Goal: Task Accomplishment & Management: Complete application form

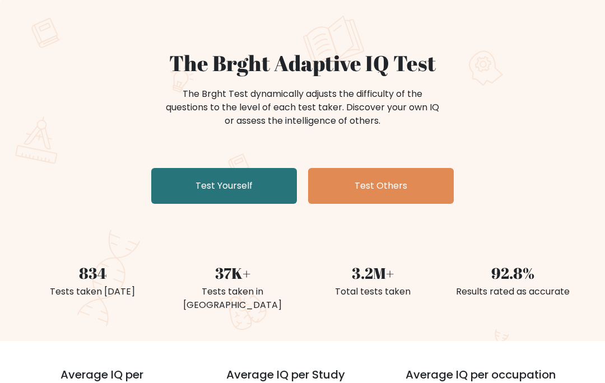
scroll to position [66, 0]
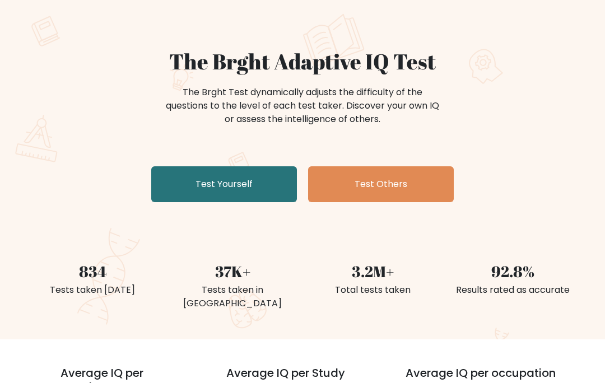
click at [183, 184] on link "Test Yourself" at bounding box center [224, 185] width 146 height 36
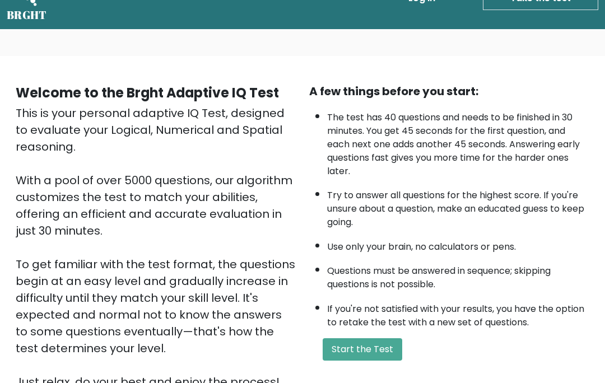
scroll to position [131, 0]
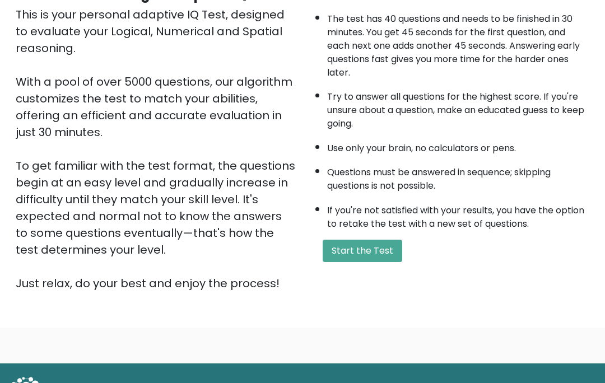
click at [367, 262] on button "Start the Test" at bounding box center [363, 251] width 80 height 22
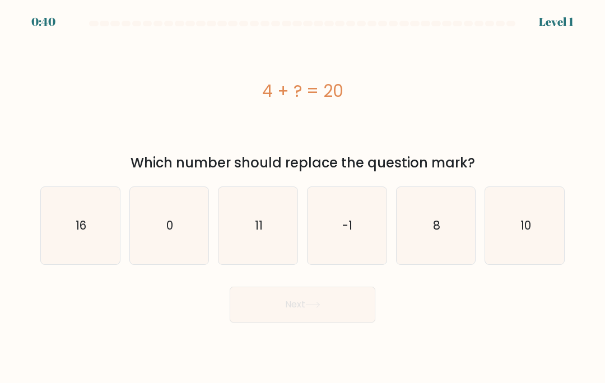
click at [64, 236] on icon "16" at bounding box center [79, 225] width 77 height 77
click at [303, 197] on input "a. 16" at bounding box center [303, 195] width 1 height 6
radio input "true"
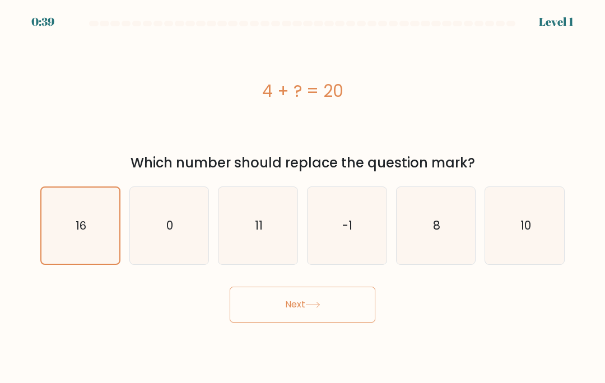
click at [362, 322] on button "Next" at bounding box center [303, 305] width 146 height 36
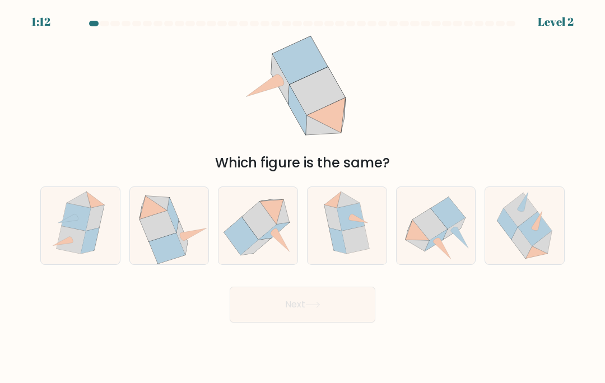
click at [178, 233] on icon at bounding box center [173, 215] width 11 height 35
click at [303, 197] on input "b." at bounding box center [303, 195] width 1 height 6
radio input "true"
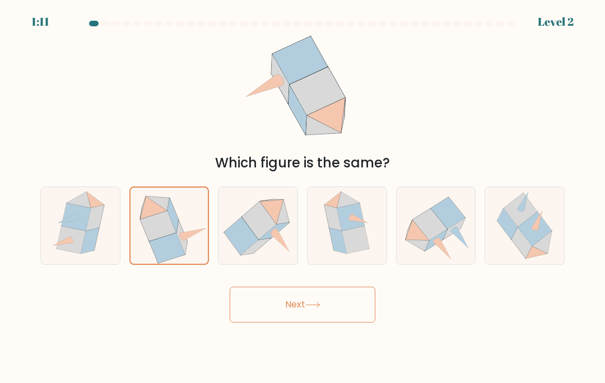
click at [351, 320] on button "Next" at bounding box center [303, 305] width 146 height 36
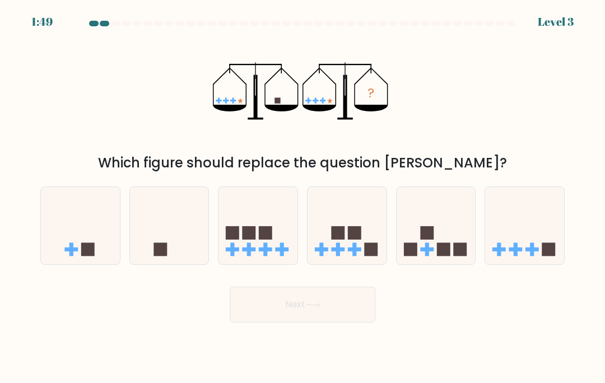
click at [150, 231] on icon at bounding box center [169, 226] width 79 height 66
click at [303, 197] on input "b." at bounding box center [303, 195] width 1 height 6
radio input "true"
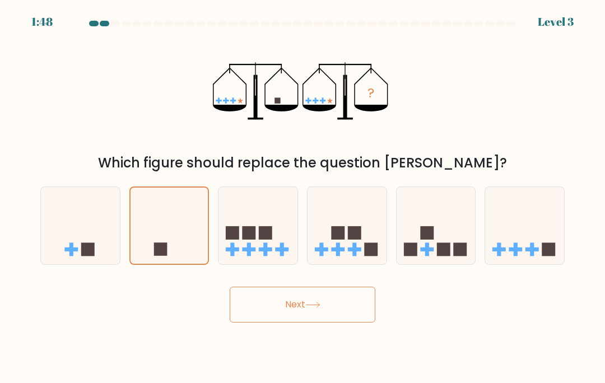
click at [350, 321] on button "Next" at bounding box center [303, 305] width 146 height 36
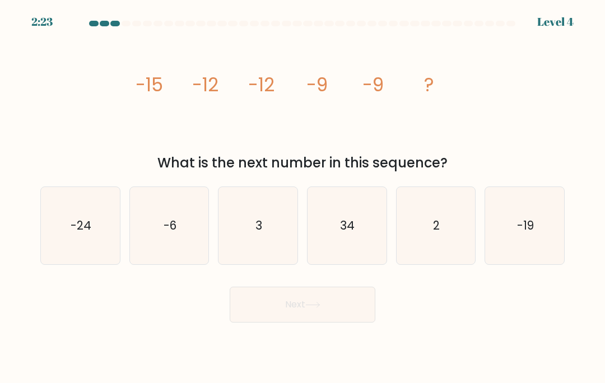
click at [158, 243] on icon "-6" at bounding box center [169, 225] width 77 height 77
click at [303, 197] on input "b. -6" at bounding box center [303, 195] width 1 height 6
radio input "true"
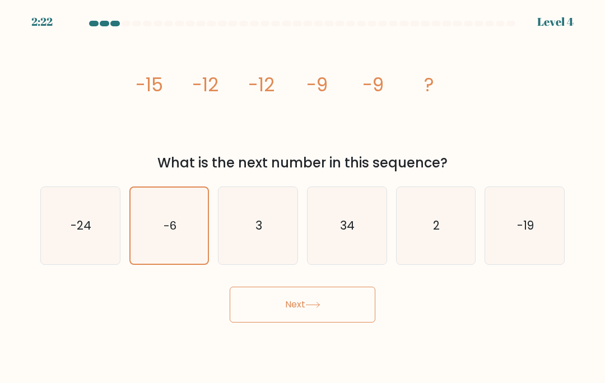
click at [361, 322] on button "Next" at bounding box center [303, 305] width 146 height 36
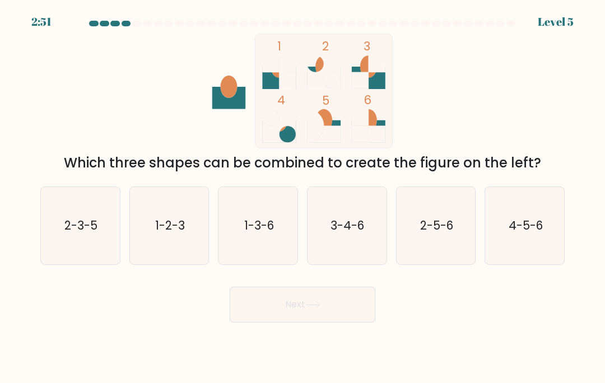
click at [245, 263] on icon "1-3-6" at bounding box center [258, 225] width 77 height 77
click at [303, 197] on input "c. 1-3-6" at bounding box center [303, 195] width 1 height 6
radio input "true"
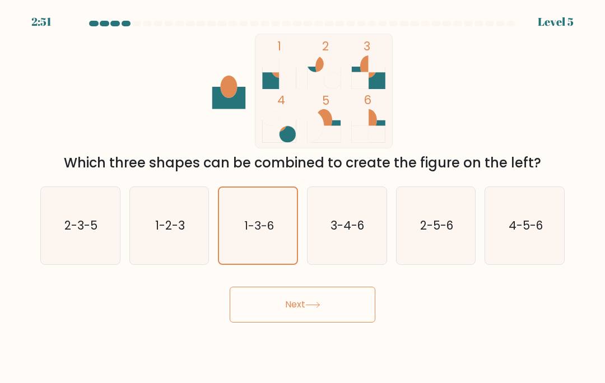
click at [266, 315] on button "Next" at bounding box center [303, 305] width 146 height 36
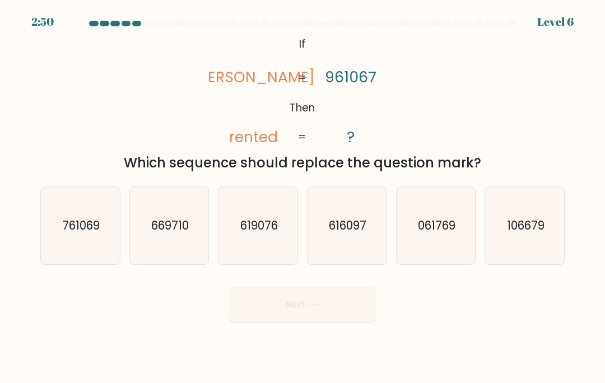
click at [248, 323] on button "Next" at bounding box center [303, 305] width 146 height 36
click at [534, 132] on div "@import url('https://fonts.googleapis.com/css?family=Abril+Fatface:400,100,100i…" at bounding box center [303, 104] width 538 height 140
click at [71, 216] on icon "761069" at bounding box center [79, 225] width 77 height 77
click at [303, 197] on input "a. 761069" at bounding box center [303, 195] width 1 height 6
radio input "true"
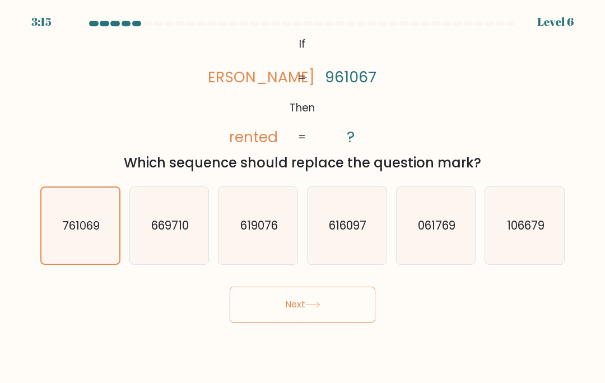
click at [259, 323] on button "Next" at bounding box center [303, 305] width 146 height 36
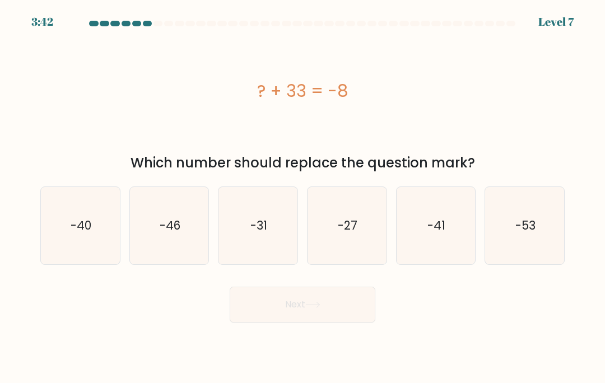
click at [450, 210] on icon "-41" at bounding box center [435, 225] width 77 height 77
click at [303, 197] on input "e. -41" at bounding box center [303, 195] width 1 height 6
radio input "true"
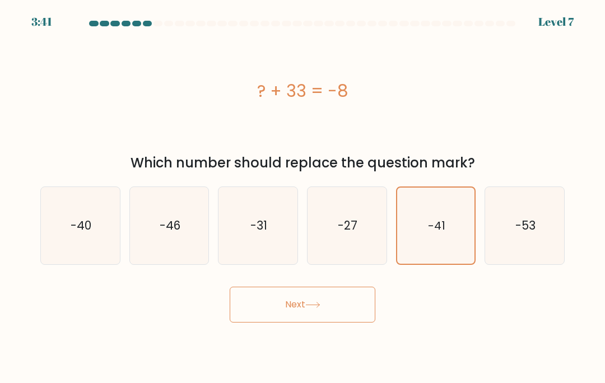
click at [253, 315] on button "Next" at bounding box center [303, 305] width 146 height 36
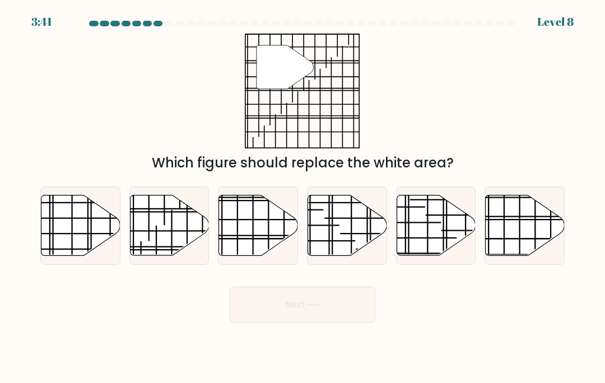
click at [253, 323] on button "Next" at bounding box center [303, 305] width 146 height 36
click at [555, 220] on line at bounding box center [549, 220] width 157 height 0
click at [303, 197] on input "f." at bounding box center [303, 195] width 1 height 6
radio input "true"
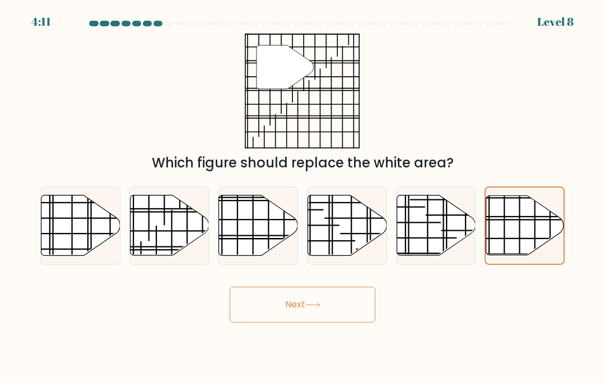
click at [290, 319] on button "Next" at bounding box center [303, 305] width 146 height 36
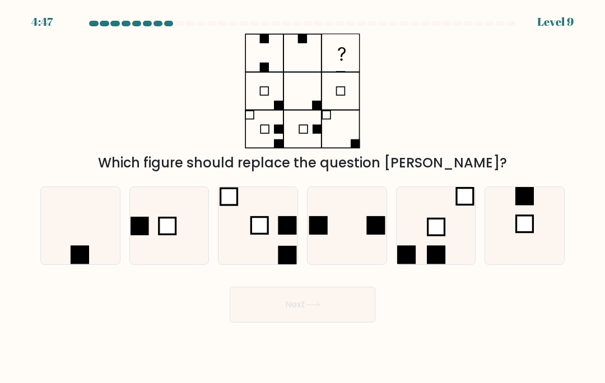
click at [91, 254] on icon at bounding box center [79, 225] width 77 height 77
click at [303, 197] on input "a." at bounding box center [303, 195] width 1 height 6
radio input "true"
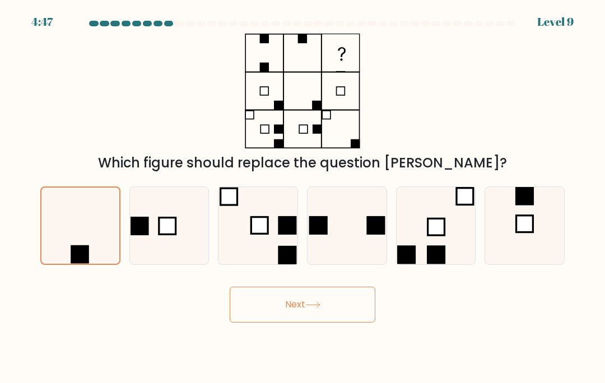
click at [255, 323] on button "Next" at bounding box center [303, 305] width 146 height 36
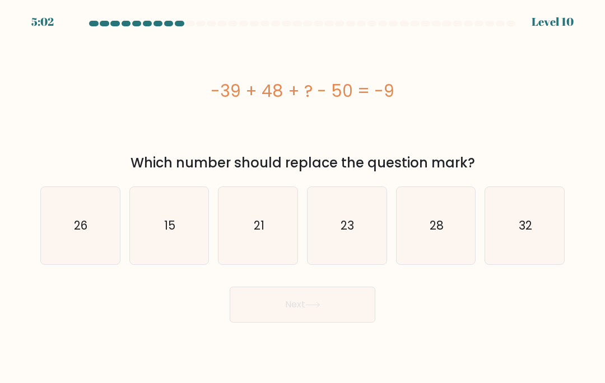
click at [76, 94] on div "-39 + 48 + ? - 50 = -9" at bounding box center [302, 90] width 524 height 25
click at [533, 250] on icon "32" at bounding box center [524, 225] width 77 height 77
click at [303, 197] on input "f. 32" at bounding box center [303, 195] width 1 height 6
radio input "true"
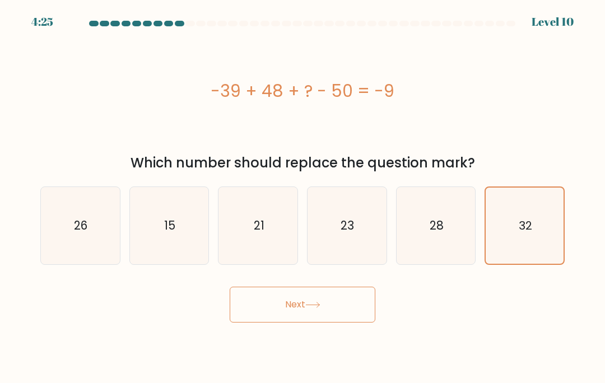
click at [339, 323] on button "Next" at bounding box center [303, 305] width 146 height 36
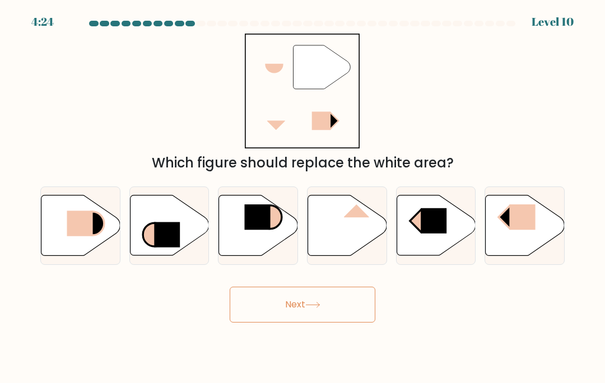
click at [345, 317] on button "Next" at bounding box center [303, 305] width 146 height 36
click at [118, 96] on div "" Which figure should replace the white area?" at bounding box center [303, 104] width 538 height 140
click at [204, 236] on icon at bounding box center [169, 226] width 79 height 61
click at [303, 197] on input "b." at bounding box center [303, 195] width 1 height 6
radio input "true"
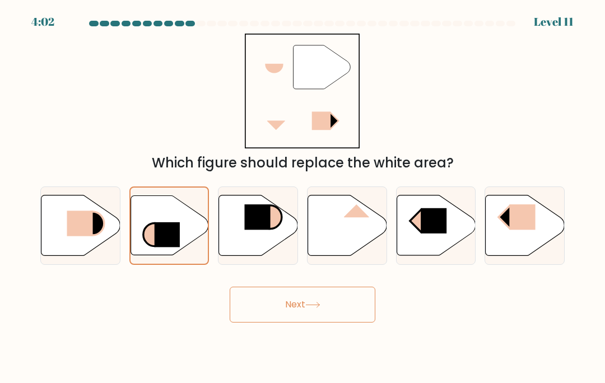
click at [244, 238] on icon at bounding box center [258, 226] width 79 height 61
click at [303, 197] on input "c." at bounding box center [303, 195] width 1 height 6
radio input "true"
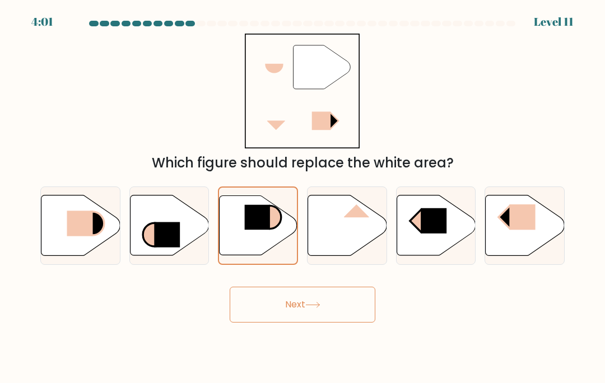
click at [67, 236] on rect at bounding box center [80, 223] width 26 height 25
click at [303, 197] on input "a." at bounding box center [303, 195] width 1 height 6
radio input "true"
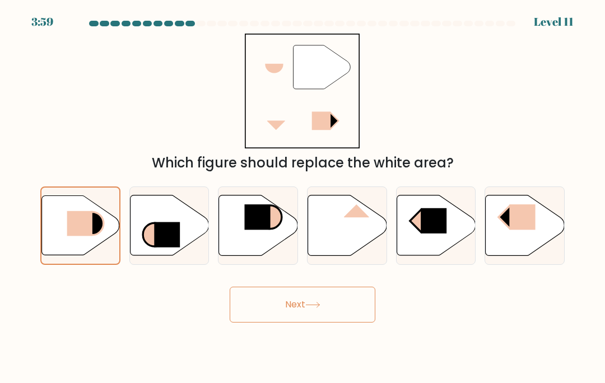
click at [251, 323] on button "Next" at bounding box center [303, 305] width 146 height 36
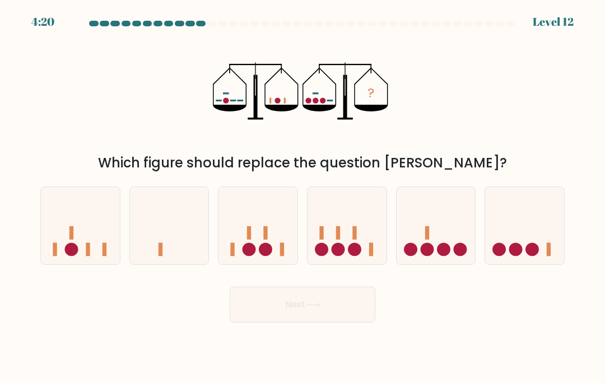
click at [514, 250] on icon at bounding box center [524, 226] width 79 height 66
click at [303, 197] on input "f." at bounding box center [303, 195] width 1 height 6
radio input "true"
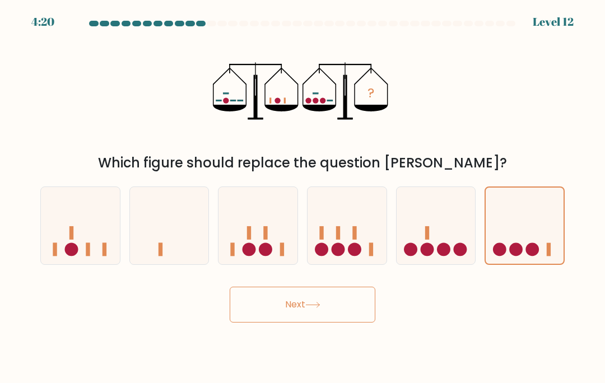
click at [261, 323] on button "Next" at bounding box center [303, 305] width 146 height 36
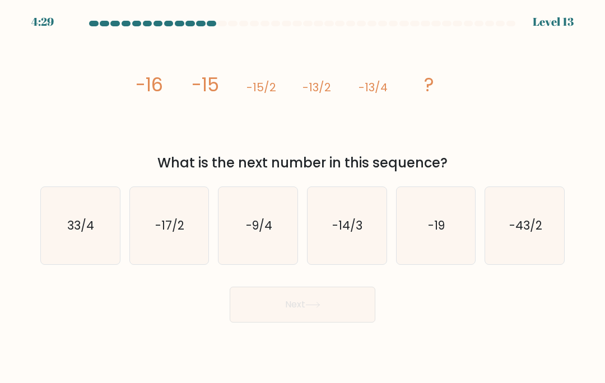
click at [338, 255] on icon "-14/3" at bounding box center [346, 225] width 77 height 77
click at [303, 197] on input "d. -14/3" at bounding box center [303, 195] width 1 height 6
radio input "true"
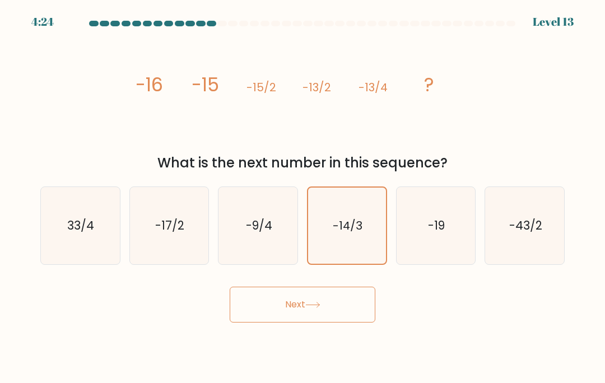
click at [235, 249] on icon "-9/4" at bounding box center [258, 225] width 77 height 77
click at [303, 197] on input "c. -9/4" at bounding box center [303, 195] width 1 height 6
radio input "true"
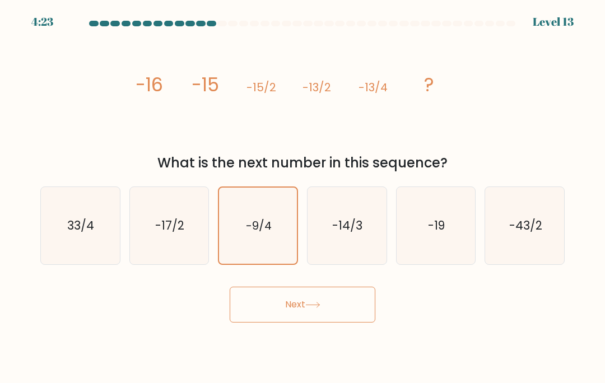
click at [241, 321] on button "Next" at bounding box center [303, 305] width 146 height 36
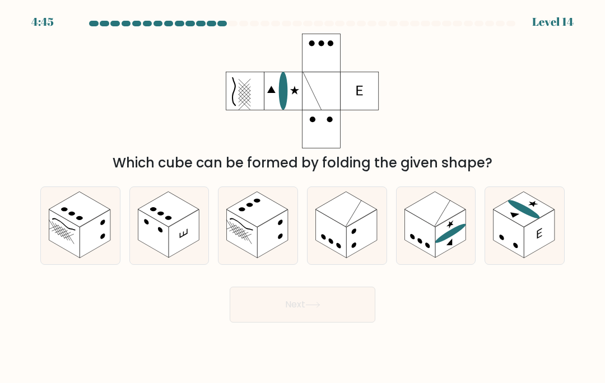
click at [447, 264] on icon at bounding box center [436, 225] width 79 height 77
click at [303, 197] on input "e." at bounding box center [303, 195] width 1 height 6
radio input "true"
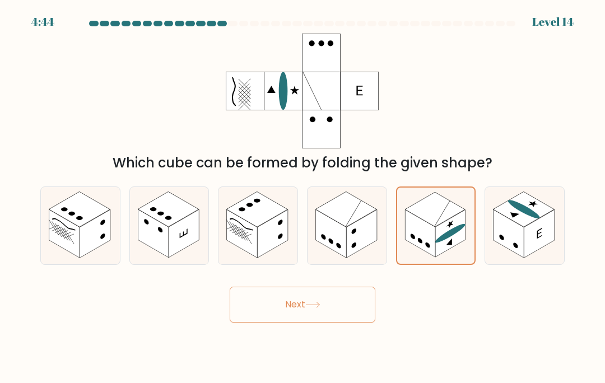
click at [272, 318] on button "Next" at bounding box center [303, 305] width 146 height 36
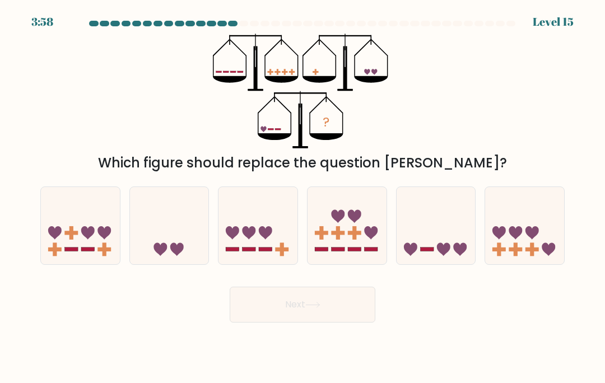
click at [553, 27] on div at bounding box center [303, 26] width 538 height 10
click at [541, 233] on icon at bounding box center [524, 226] width 79 height 66
click at [303, 197] on input "f." at bounding box center [303, 195] width 1 height 6
radio input "true"
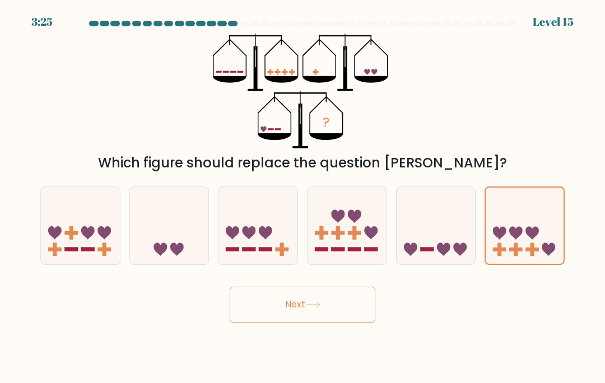
click at [449, 243] on icon at bounding box center [436, 226] width 79 height 66
click at [303, 197] on input "e." at bounding box center [303, 195] width 1 height 6
radio input "true"
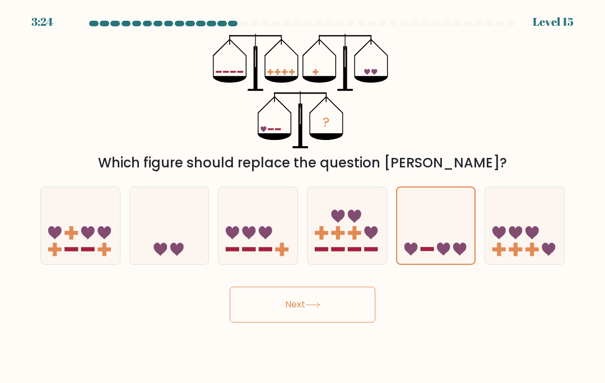
click at [534, 234] on icon at bounding box center [524, 226] width 79 height 66
click at [303, 197] on input "f." at bounding box center [303, 195] width 1 height 6
radio input "true"
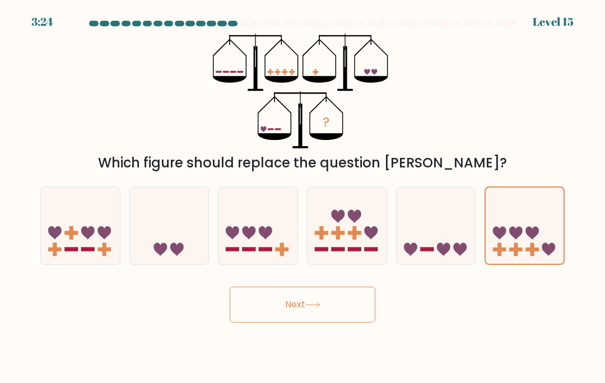
click at [356, 323] on button "Next" at bounding box center [303, 305] width 146 height 36
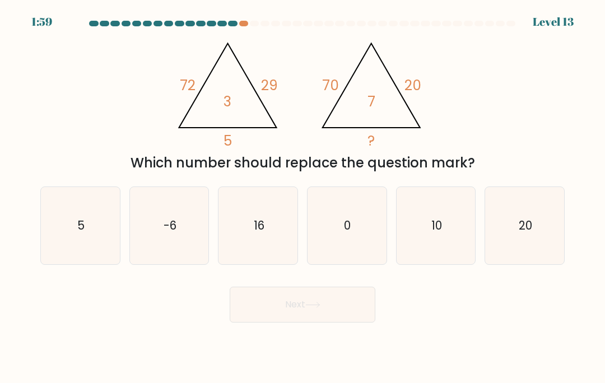
click at [424, 261] on icon "10" at bounding box center [435, 225] width 77 height 77
click at [303, 197] on input "e. 10" at bounding box center [303, 195] width 1 height 6
radio input "true"
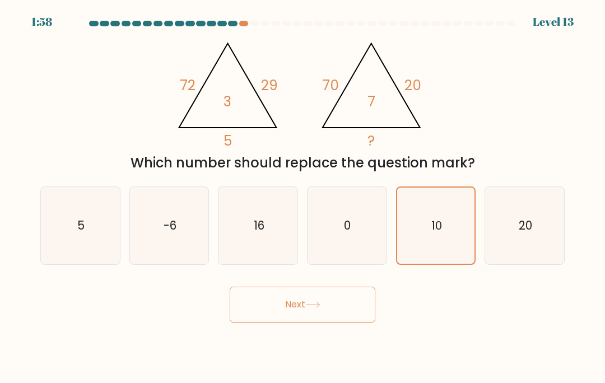
click at [257, 323] on button "Next" at bounding box center [303, 305] width 146 height 36
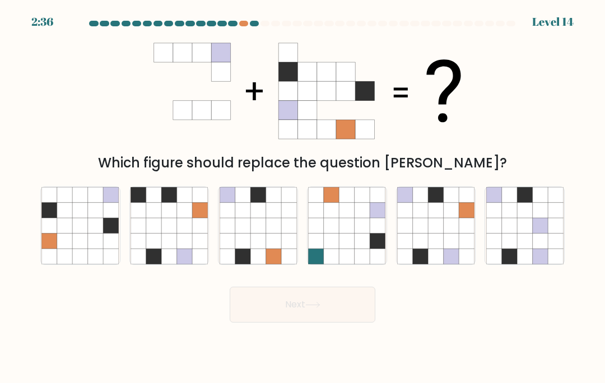
click at [63, 218] on icon at bounding box center [64, 210] width 15 height 15
click at [303, 197] on input "a." at bounding box center [303, 195] width 1 height 6
radio input "true"
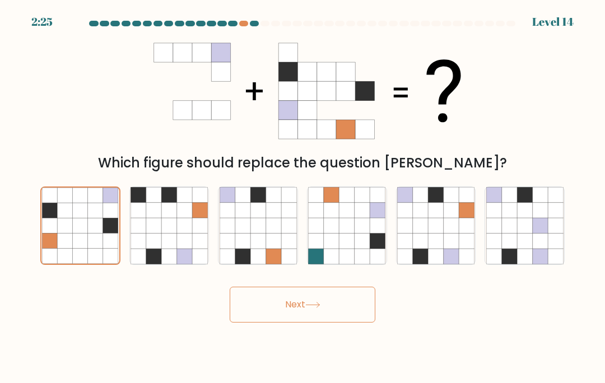
click at [425, 233] on icon at bounding box center [420, 225] width 15 height 15
click at [303, 197] on input "e." at bounding box center [303, 195] width 1 height 6
radio input "true"
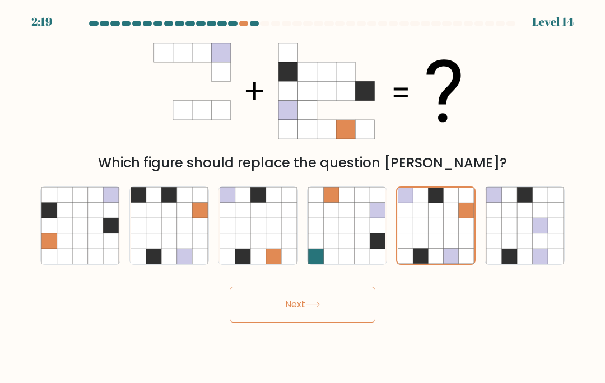
click at [278, 323] on button "Next" at bounding box center [303, 305] width 146 height 36
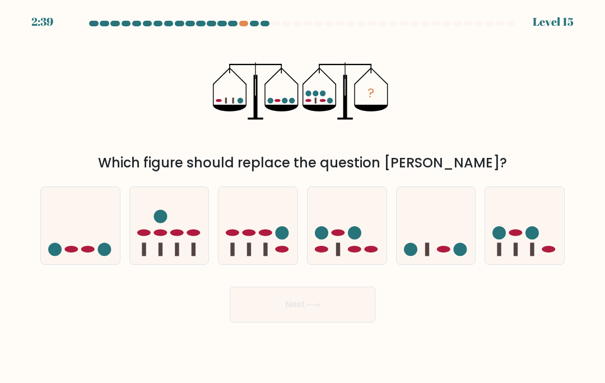
click at [94, 247] on icon at bounding box center [80, 226] width 79 height 66
click at [303, 197] on input "a." at bounding box center [303, 195] width 1 height 6
radio input "true"
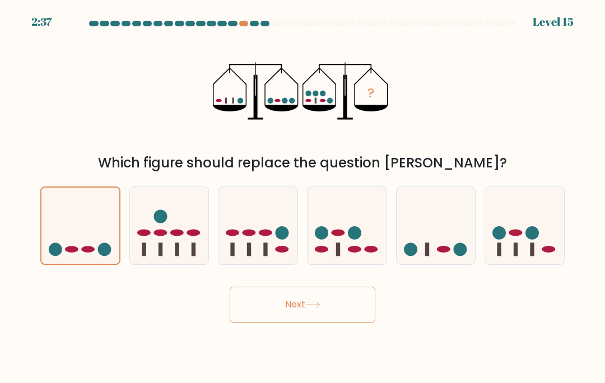
click at [530, 265] on div at bounding box center [525, 226] width 80 height 78
click at [303, 197] on input "f." at bounding box center [303, 195] width 1 height 6
radio input "true"
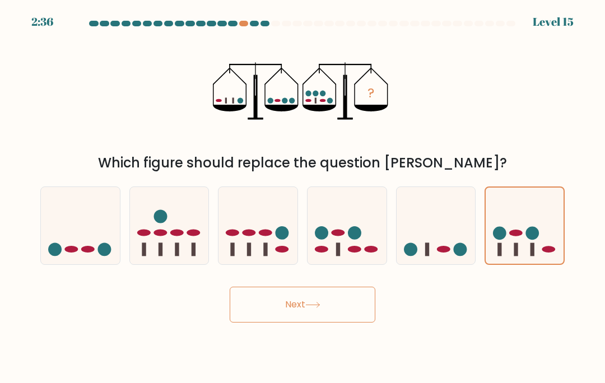
click at [323, 323] on button "Next" at bounding box center [303, 305] width 146 height 36
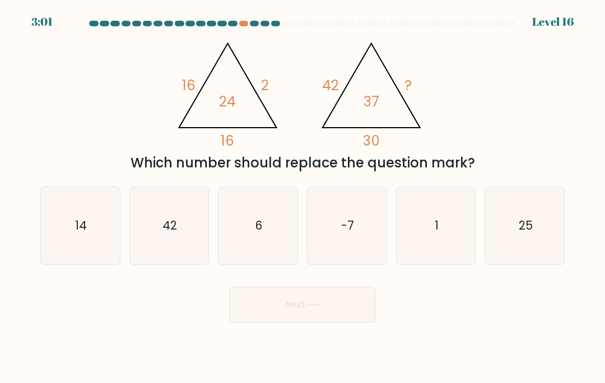
click at [255, 212] on icon "6" at bounding box center [258, 225] width 77 height 77
click at [303, 197] on input "c. 6" at bounding box center [303, 195] width 1 height 6
radio input "true"
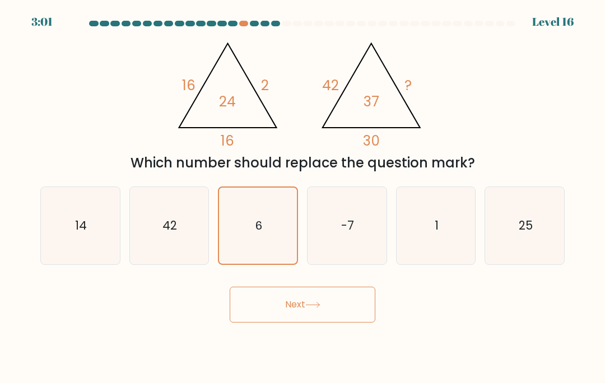
click at [264, 318] on button "Next" at bounding box center [303, 305] width 146 height 36
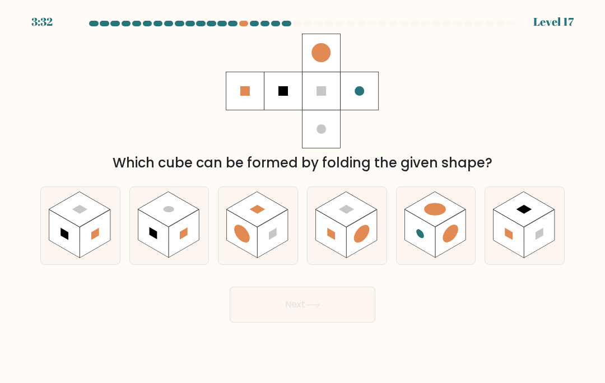
click at [238, 258] on rect at bounding box center [242, 234] width 31 height 48
click at [303, 197] on input "c." at bounding box center [303, 195] width 1 height 6
radio input "true"
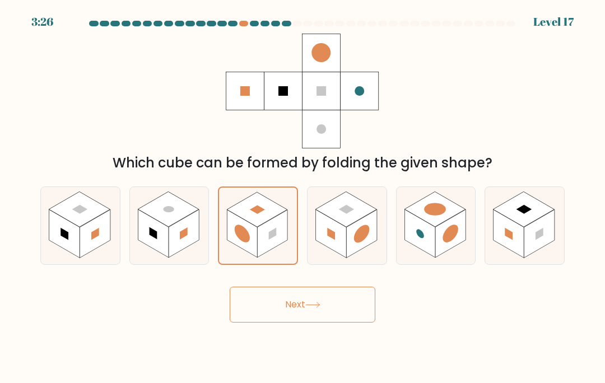
click at [160, 246] on rect at bounding box center [153, 234] width 31 height 48
click at [303, 197] on input "b." at bounding box center [303, 195] width 1 height 6
radio input "true"
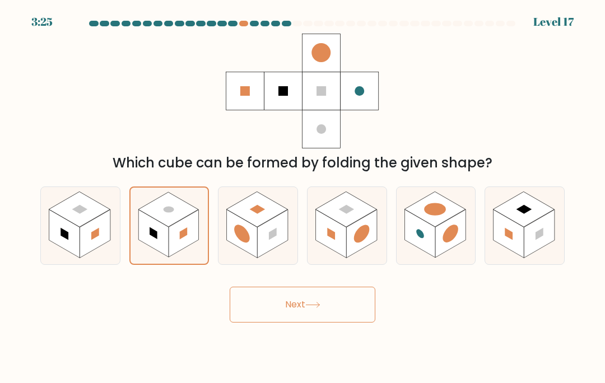
click at [262, 323] on button "Next" at bounding box center [303, 305] width 146 height 36
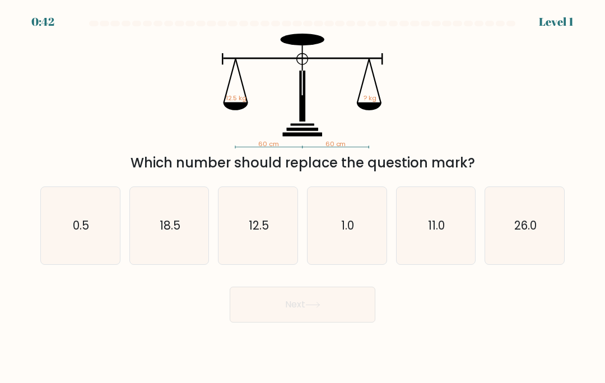
click at [352, 234] on text "1.0" at bounding box center [347, 225] width 13 height 16
click at [303, 197] on input "d. 1.0" at bounding box center [303, 195] width 1 height 6
radio input "true"
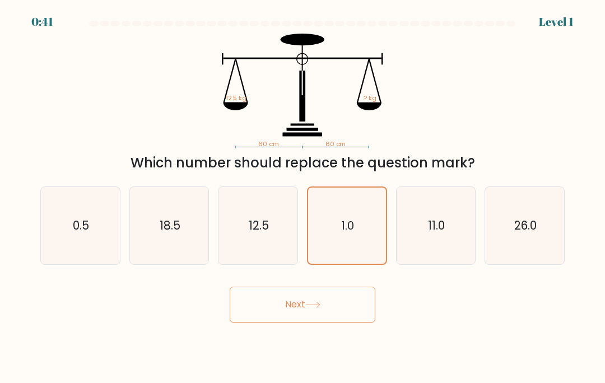
click at [355, 264] on icon "1.0" at bounding box center [347, 226] width 76 height 76
click at [303, 197] on input "d. 1.0" at bounding box center [303, 195] width 1 height 6
click at [355, 264] on icon "1.0" at bounding box center [347, 226] width 76 height 76
click at [303, 197] on input "d. 1.0" at bounding box center [303, 195] width 1 height 6
click at [295, 252] on icon "12.5" at bounding box center [258, 225] width 77 height 77
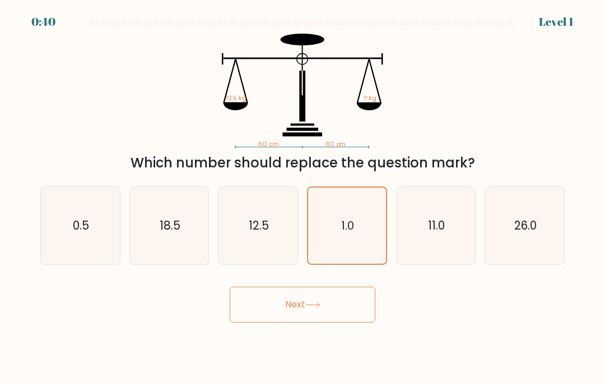
click at [303, 197] on input "c. 12.5" at bounding box center [303, 195] width 1 height 6
radio input "true"
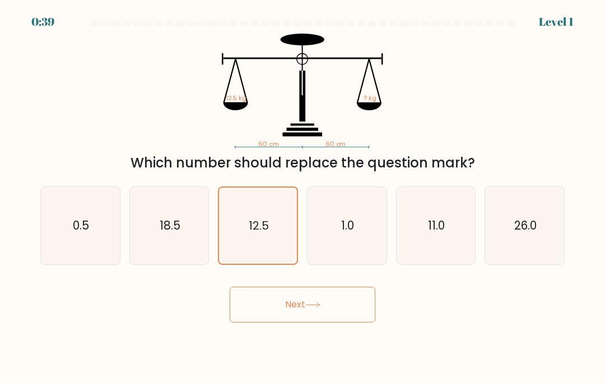
click at [262, 250] on icon "12.5" at bounding box center [258, 226] width 76 height 76
click at [303, 197] on input "c. 12.5" at bounding box center [303, 195] width 1 height 6
